Goal: Find specific page/section: Find specific page/section

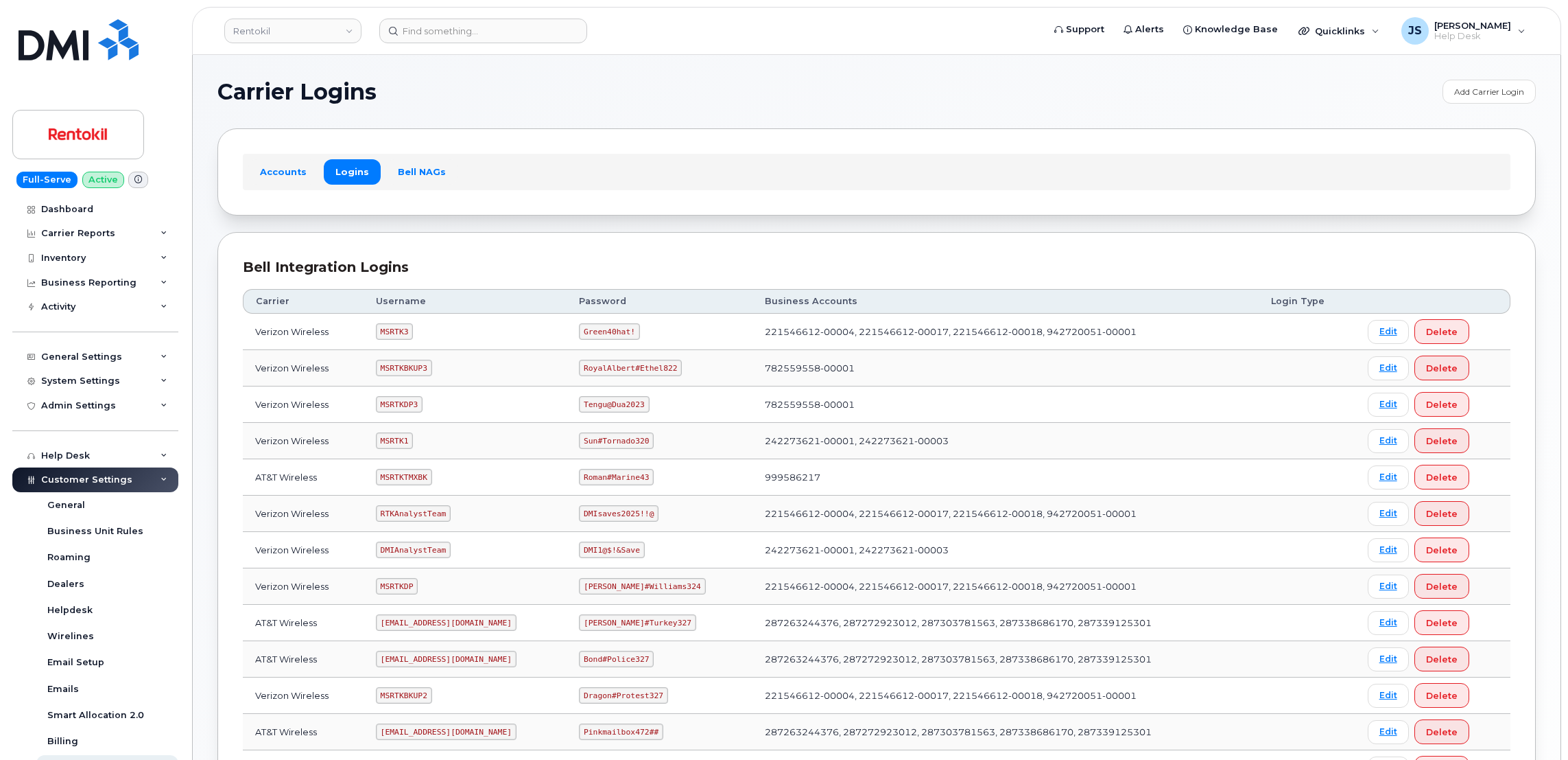
scroll to position [438, 0]
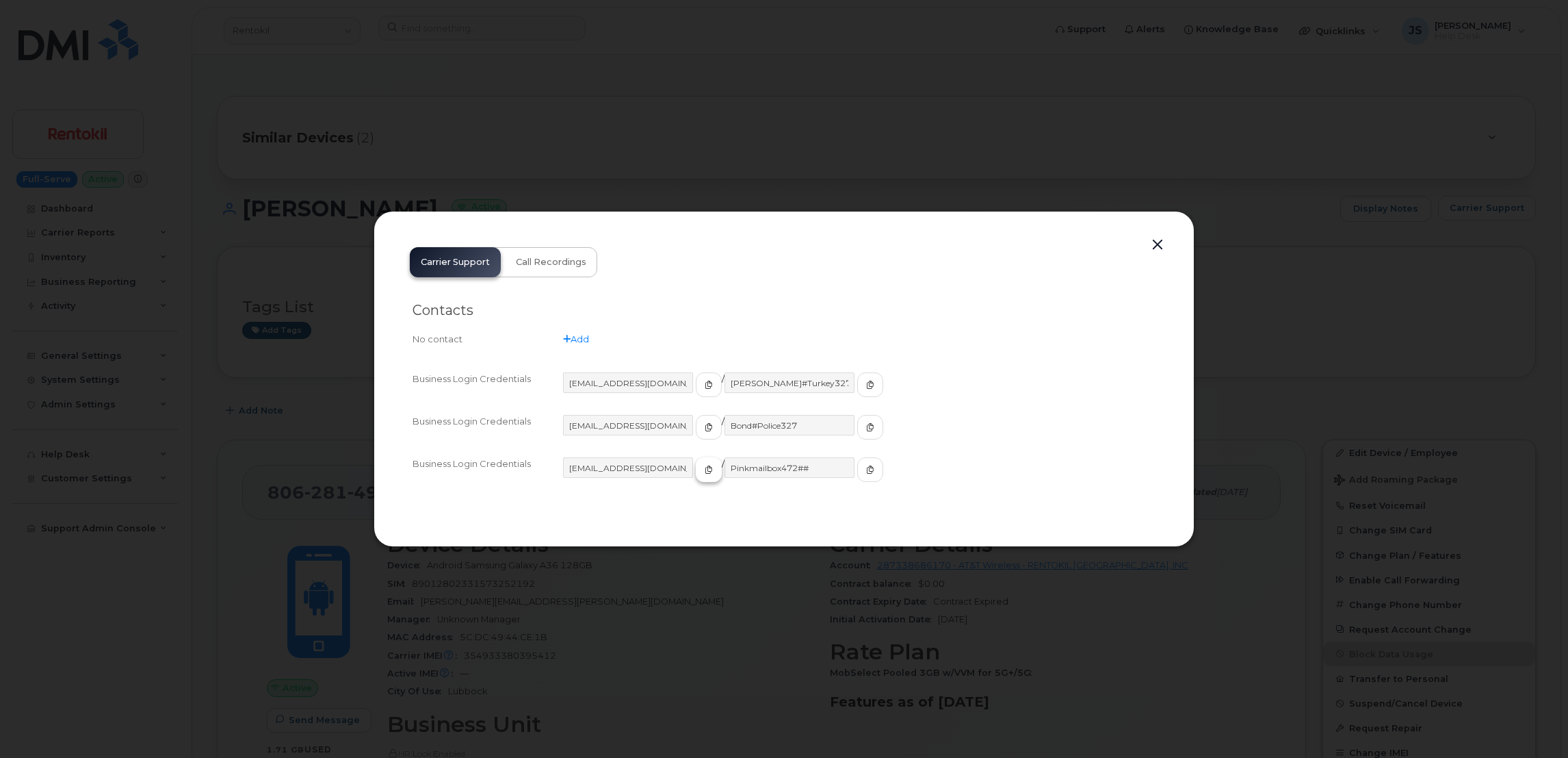
click at [696, 472] on button "button" at bounding box center [708, 469] width 26 height 24
click at [857, 477] on button "button" at bounding box center [869, 469] width 26 height 24
